Goal: Register for event/course

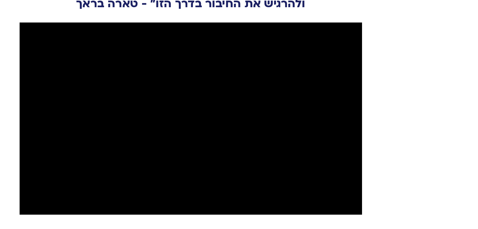
scroll to position [723, 0]
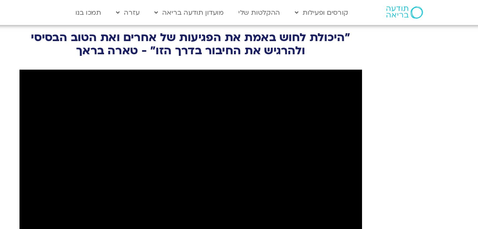
click at [410, 54] on section "״היכולת לחוש באמת את הפגיעות של אחרים ואת הטוב הבסיסי ולהרגיש את החיבור בדרך הז…" at bounding box center [239, 120] width 478 height 223
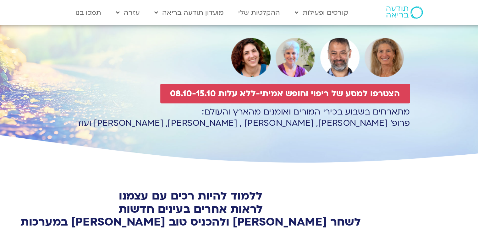
scroll to position [0, 0]
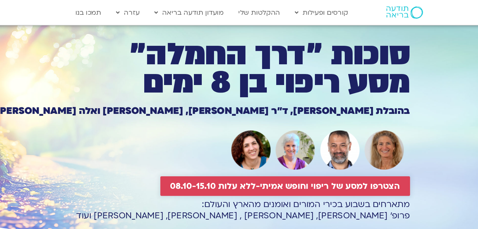
click at [325, 142] on span "הצטרפו למסע של ריפוי וחופש אמיתי-ללא עלות 08.10-15.10" at bounding box center [310, 140] width 173 height 7
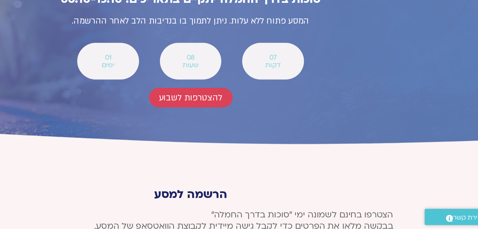
scroll to position [2258, 0]
drag, startPoint x: 344, startPoint y: 185, endPoint x: 347, endPoint y: 189, distance: 4.5
type input "[PERSON_NAME]"
type input "0542885330"
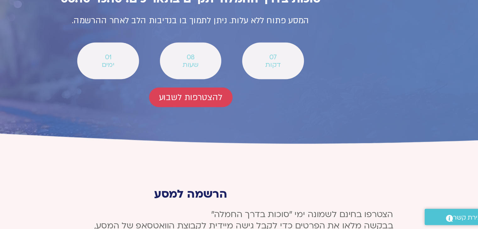
type input "[EMAIL_ADDRESS][DOMAIN_NAME]"
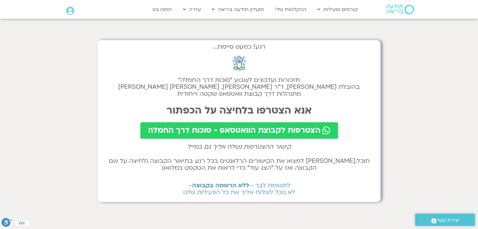
click at [295, 129] on span "הצטרפות לקבוצת הוואטסאפ - סוכות דרך החמלה" at bounding box center [234, 130] width 173 height 9
